Goal: Task Accomplishment & Management: Use online tool/utility

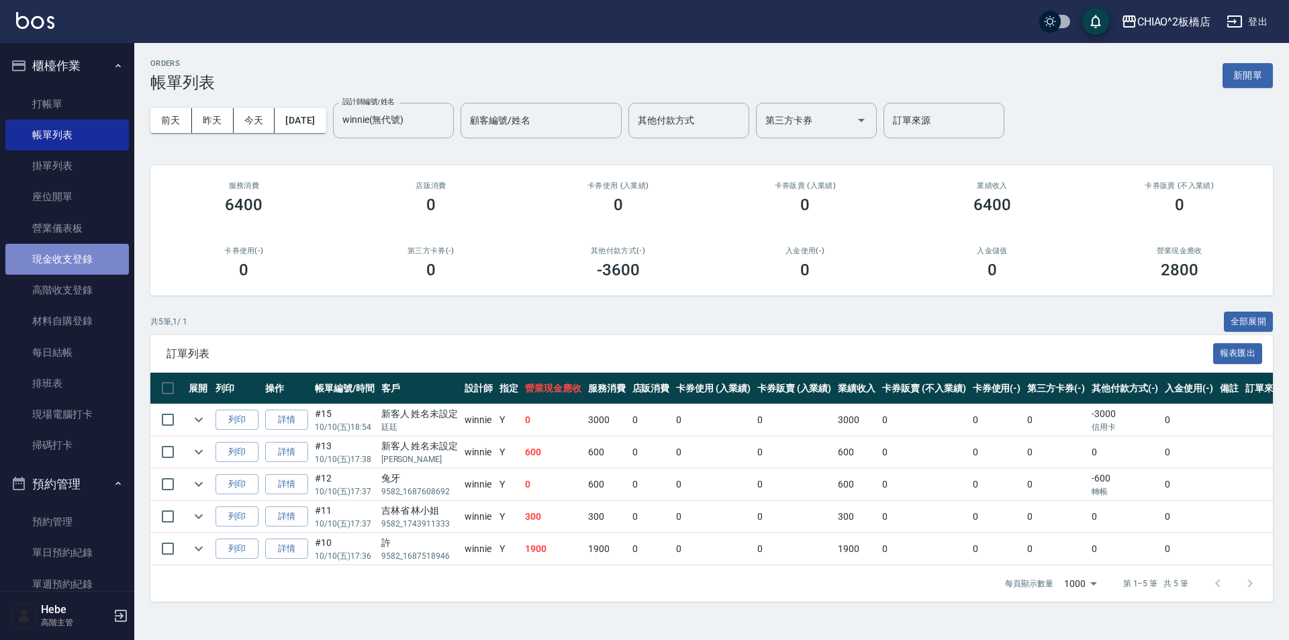
click at [77, 263] on link "現金收支登錄" at bounding box center [67, 259] width 124 height 31
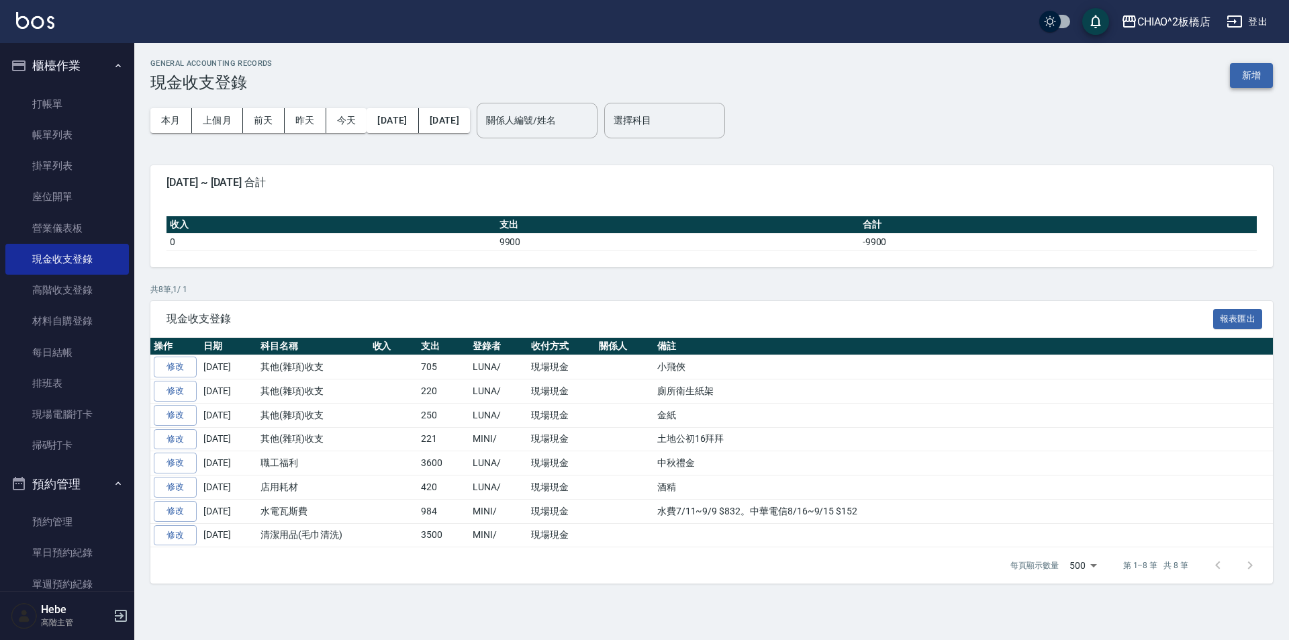
click at [1246, 76] on button "新增" at bounding box center [1251, 75] width 43 height 25
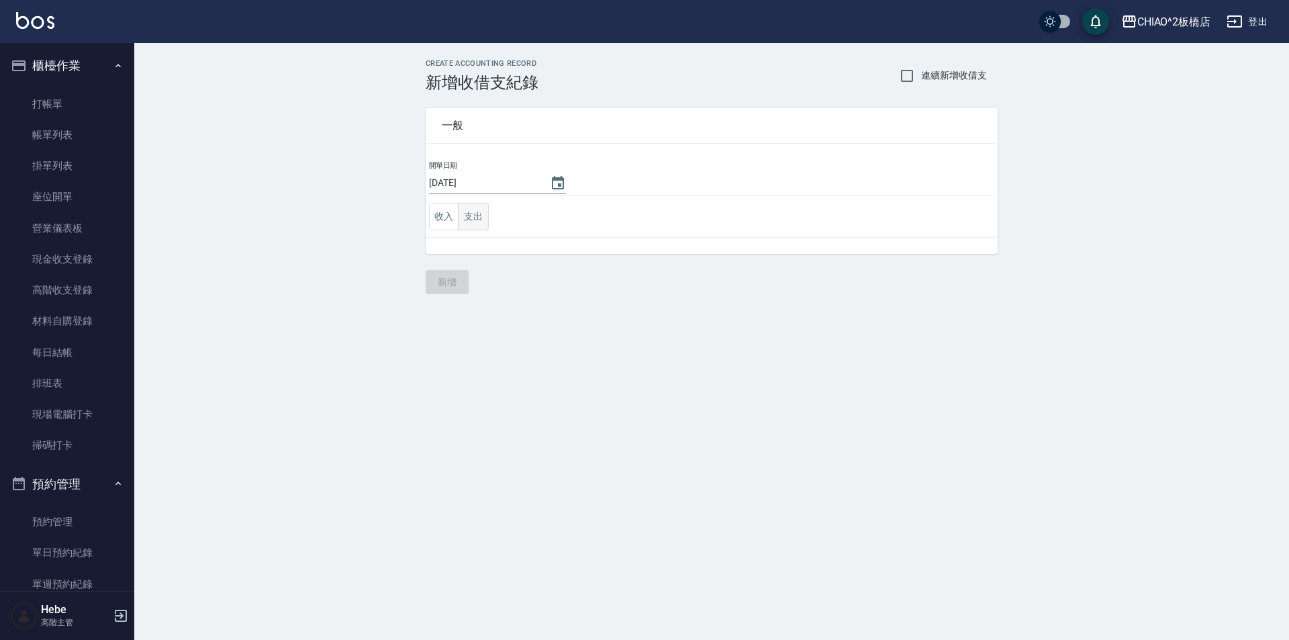
click at [477, 218] on button "支出" at bounding box center [474, 217] width 30 height 28
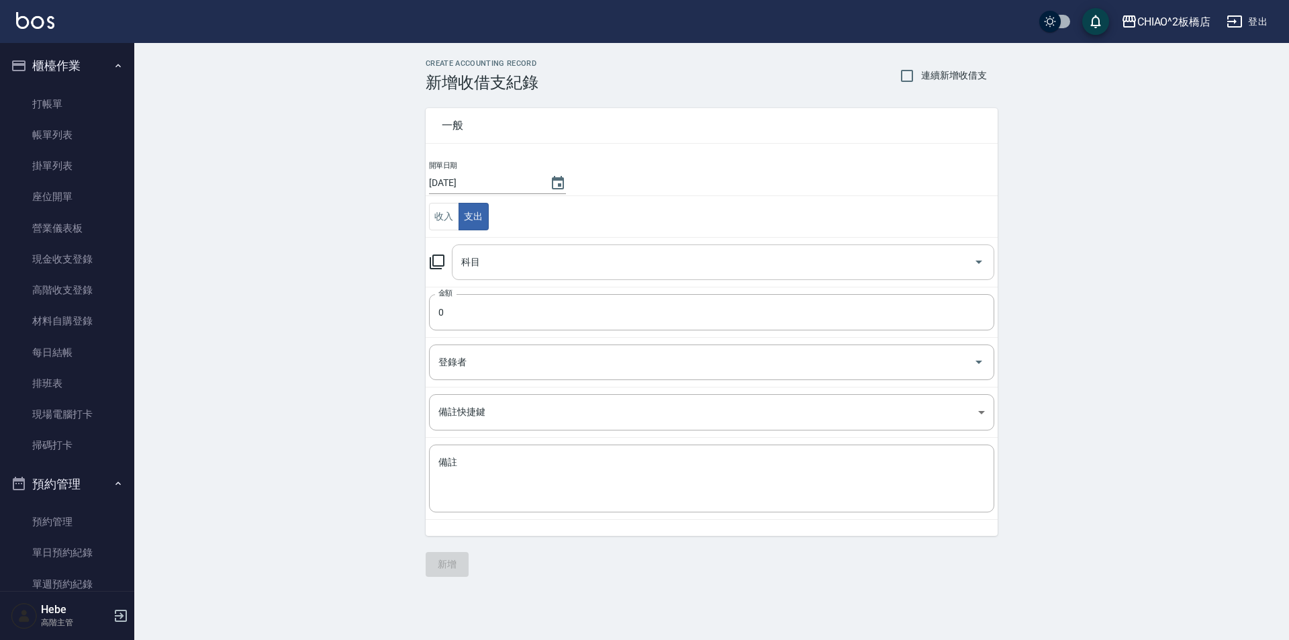
click at [476, 268] on div "科目 科目" at bounding box center [723, 262] width 542 height 36
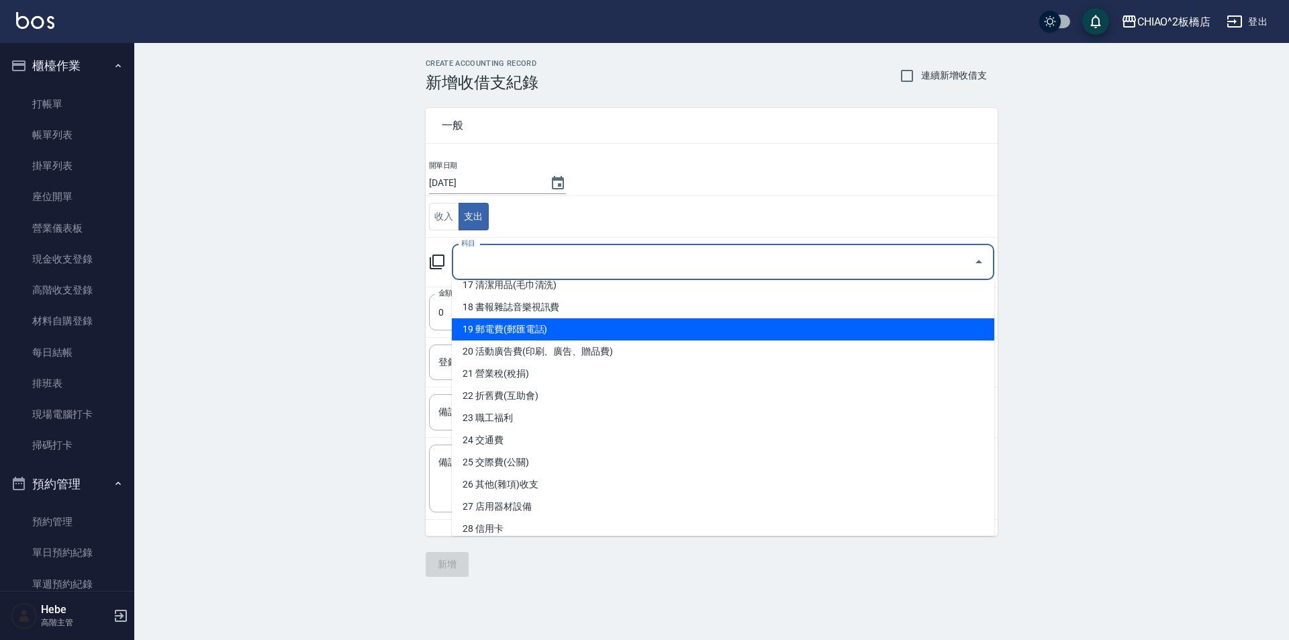
scroll to position [403, 0]
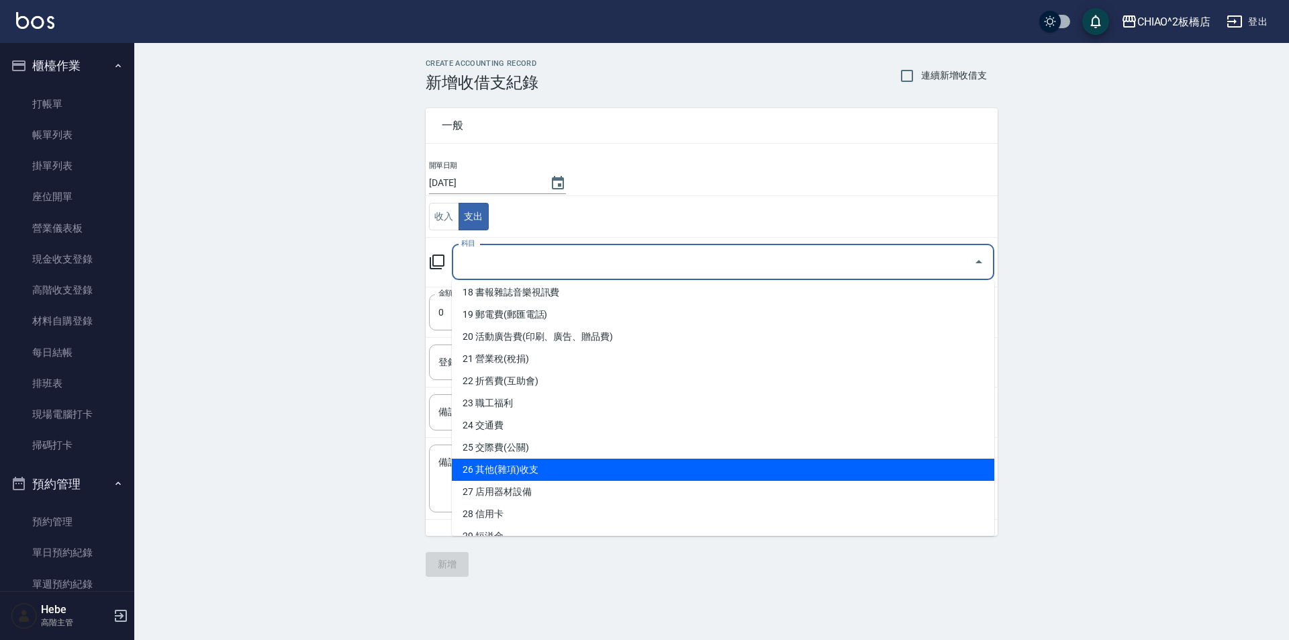
click at [495, 469] on li "26 其他(雜項)收支" at bounding box center [723, 470] width 542 height 22
type input "26 其他(雜項)收支"
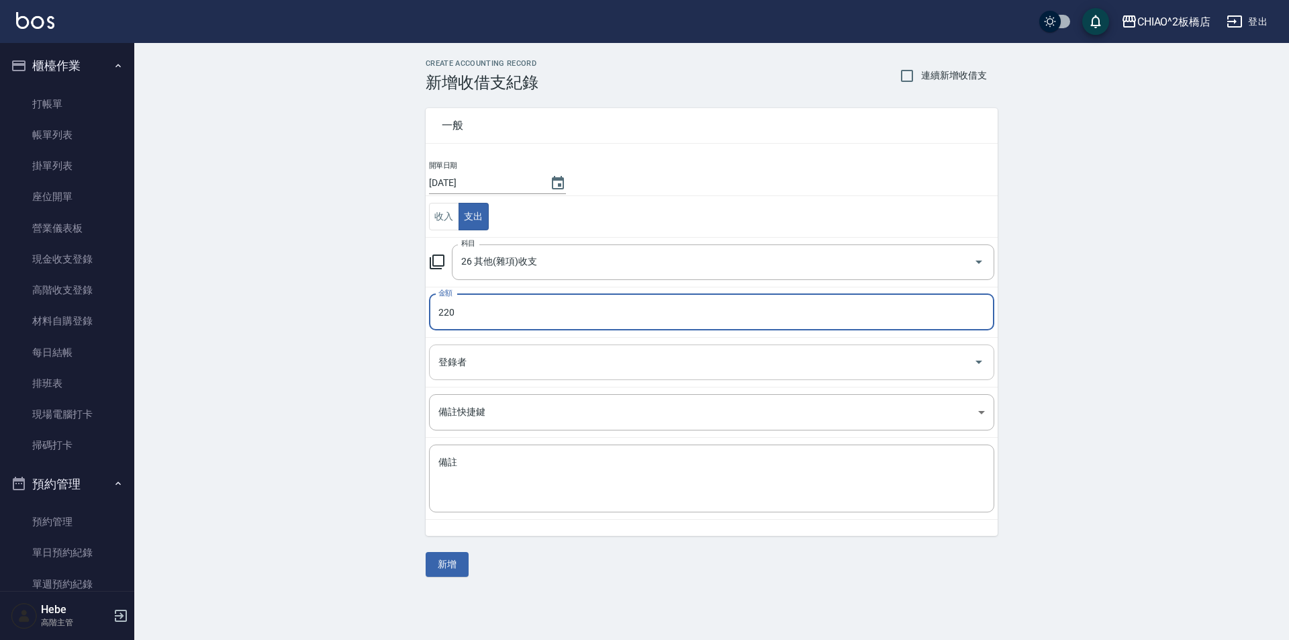
click at [452, 348] on div "登錄者" at bounding box center [711, 362] width 565 height 36
type input "220"
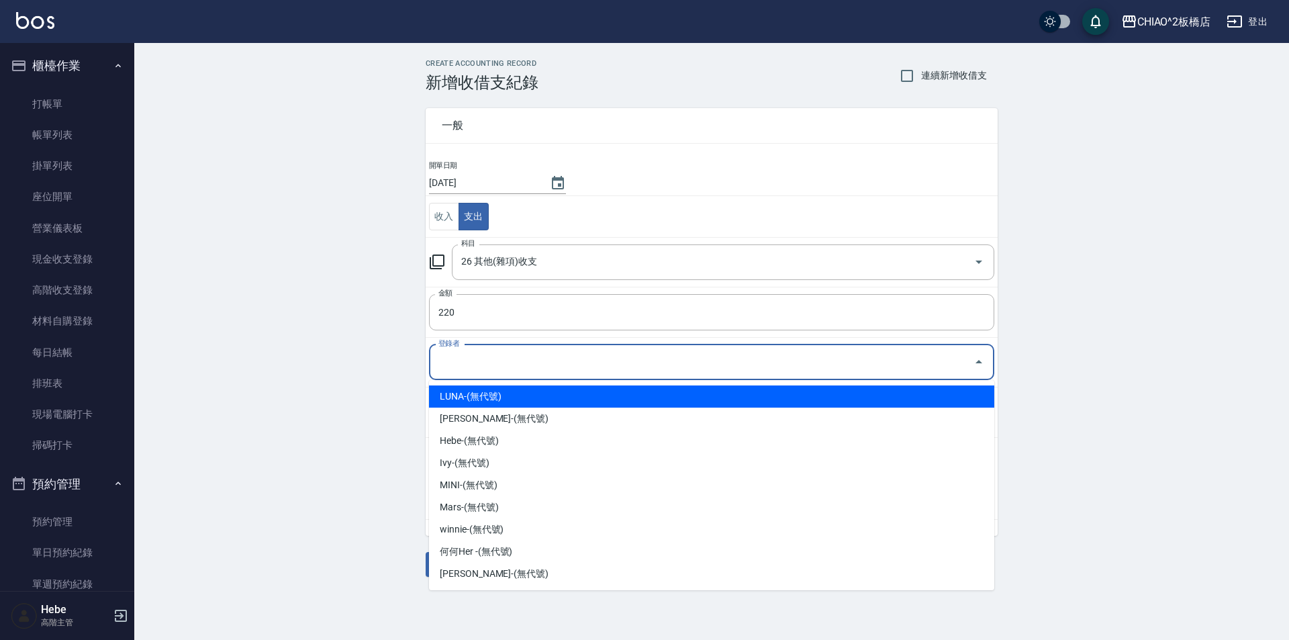
click at [448, 392] on li "LUNA-(無代號)" at bounding box center [711, 396] width 565 height 22
type input "LUNA-(無代號)"
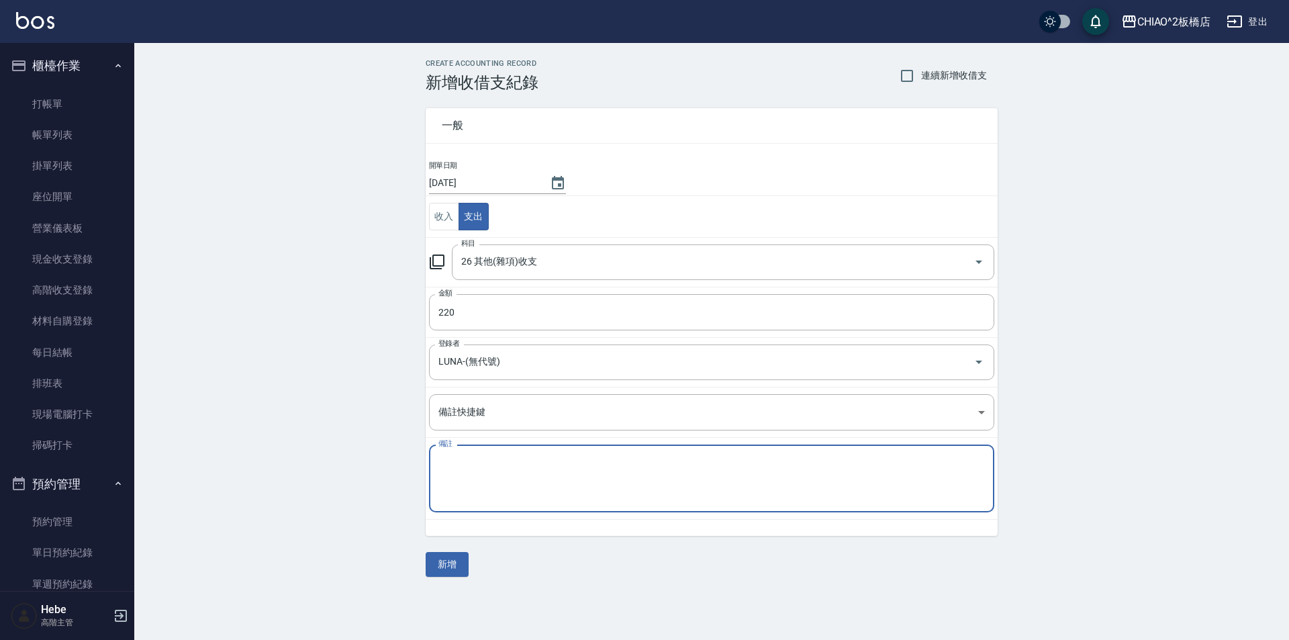
click at [461, 472] on textarea "備註" at bounding box center [711, 479] width 546 height 46
type textarea "擦手紙架"
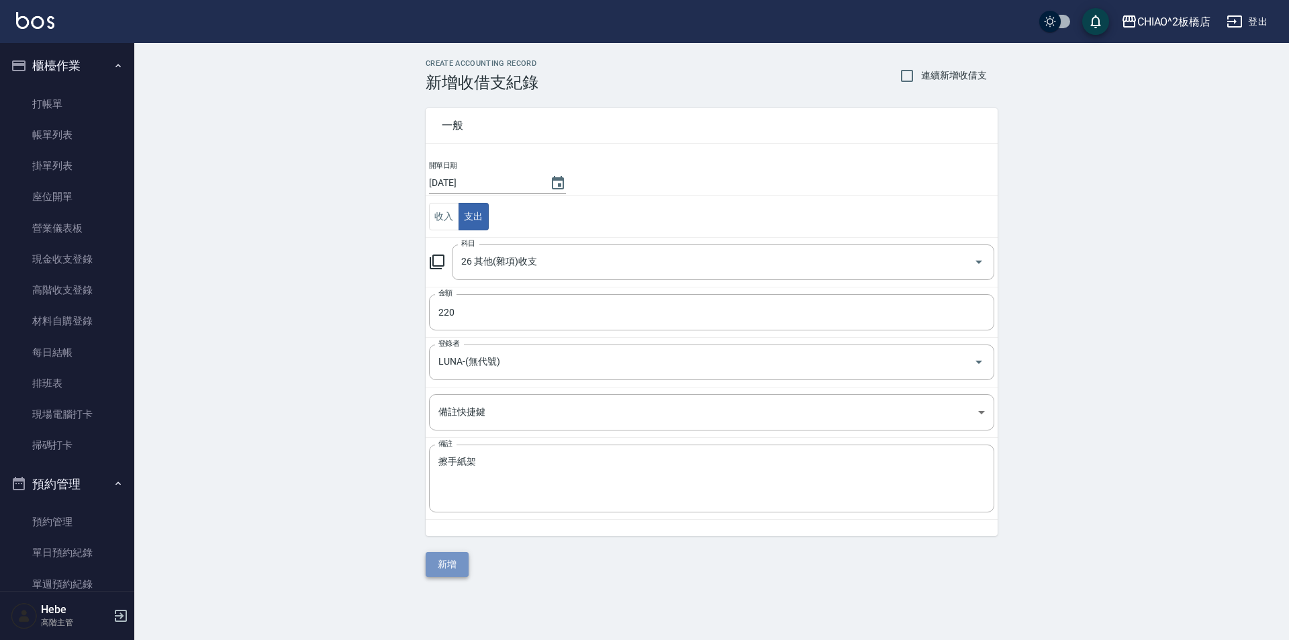
click at [444, 561] on button "新增" at bounding box center [447, 564] width 43 height 25
